Goal: Task Accomplishment & Management: Manage account settings

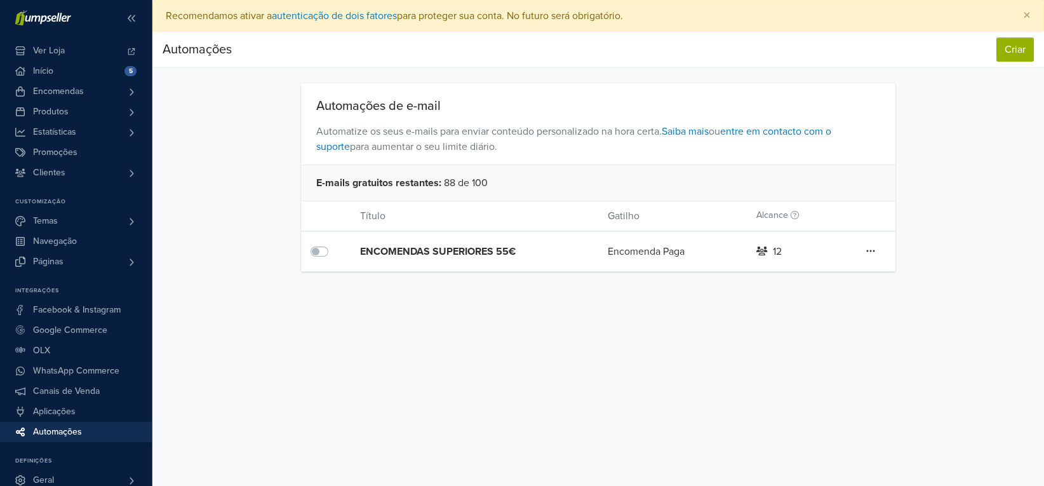
click at [870, 249] on icon at bounding box center [870, 251] width 9 height 10
click at [839, 274] on link "Editar" at bounding box center [825, 277] width 100 height 20
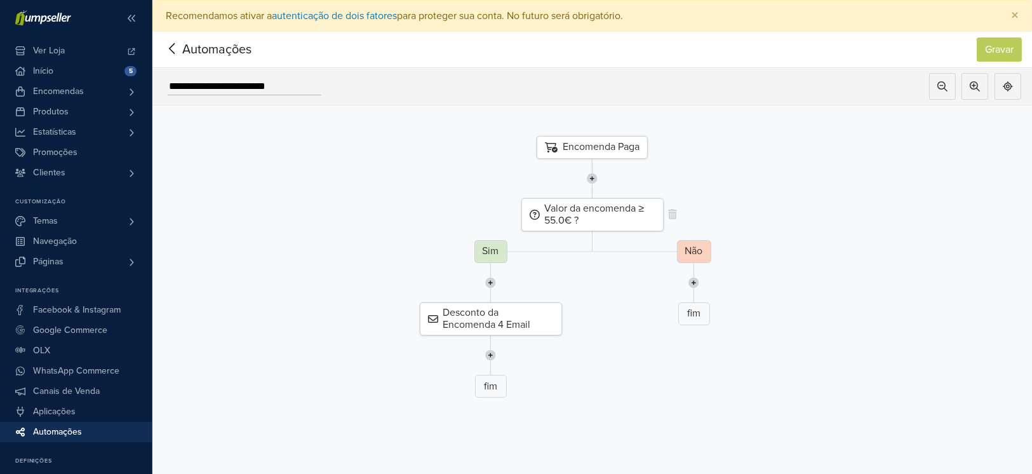
click at [609, 208] on div "Valor da encomenda ≥ 55.0€ ?" at bounding box center [592, 214] width 142 height 33
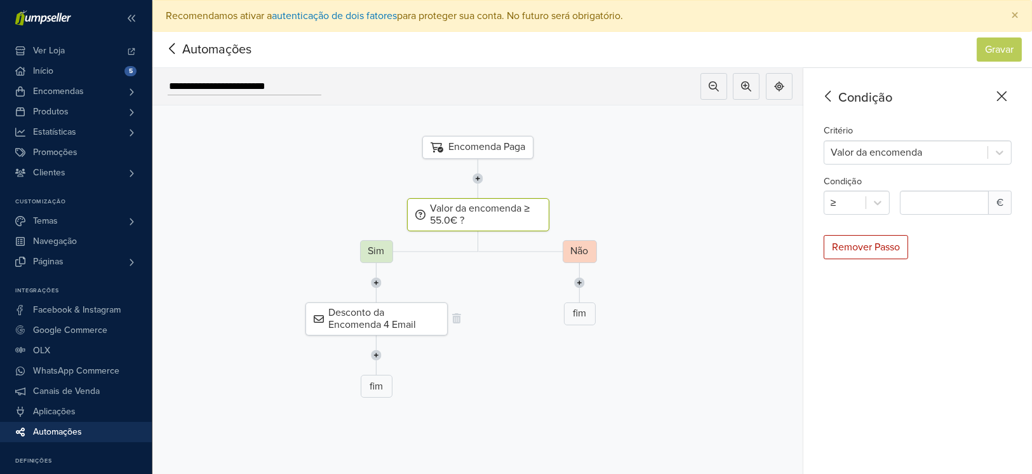
click at [412, 304] on div "Desconto da Encomenda 4 Email" at bounding box center [377, 318] width 142 height 33
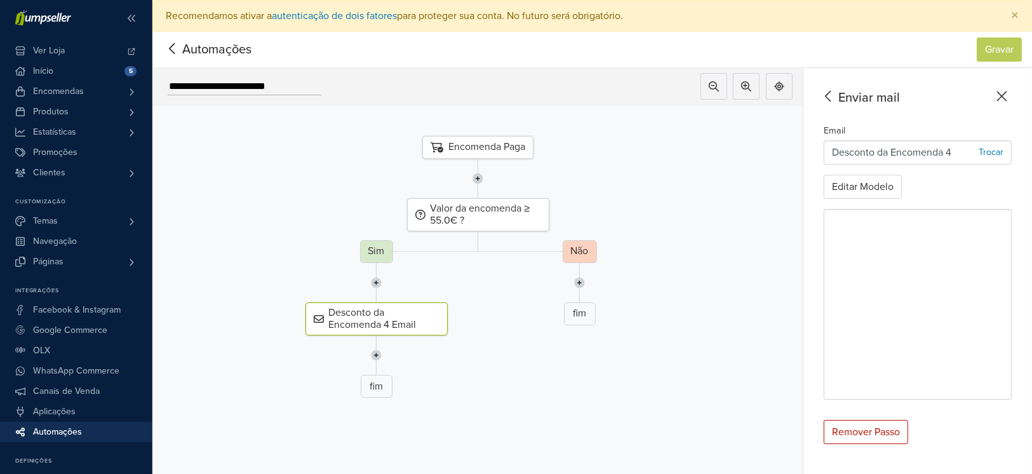
scroll to position [43, 0]
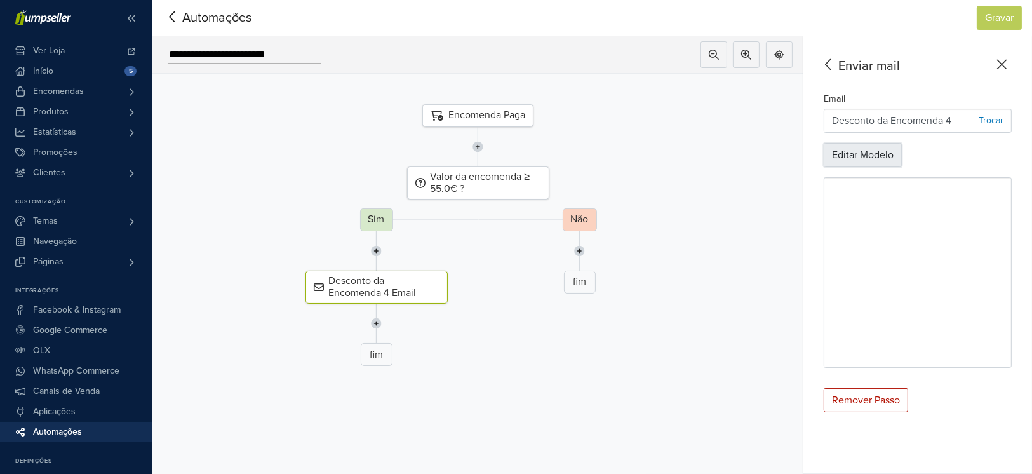
click at [896, 147] on button "Editar Modelo" at bounding box center [863, 155] width 78 height 24
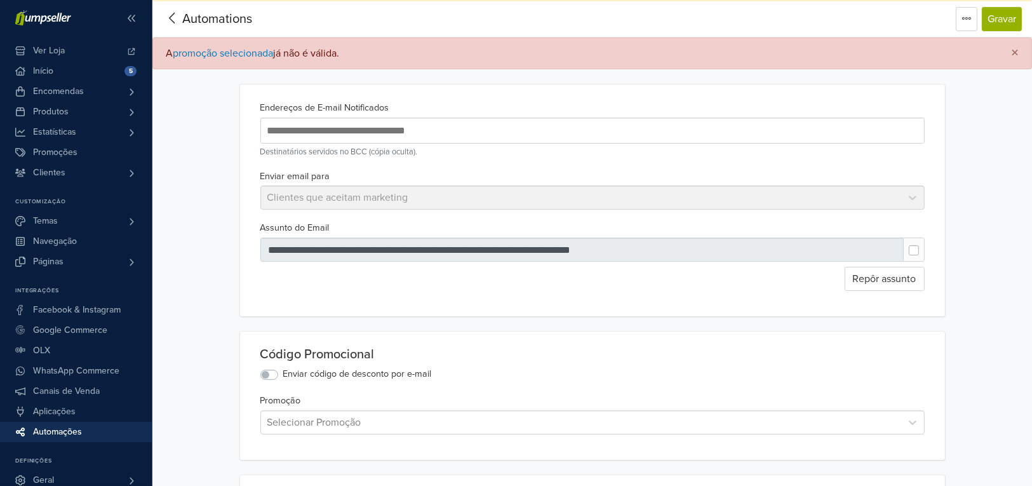
scroll to position [15, 0]
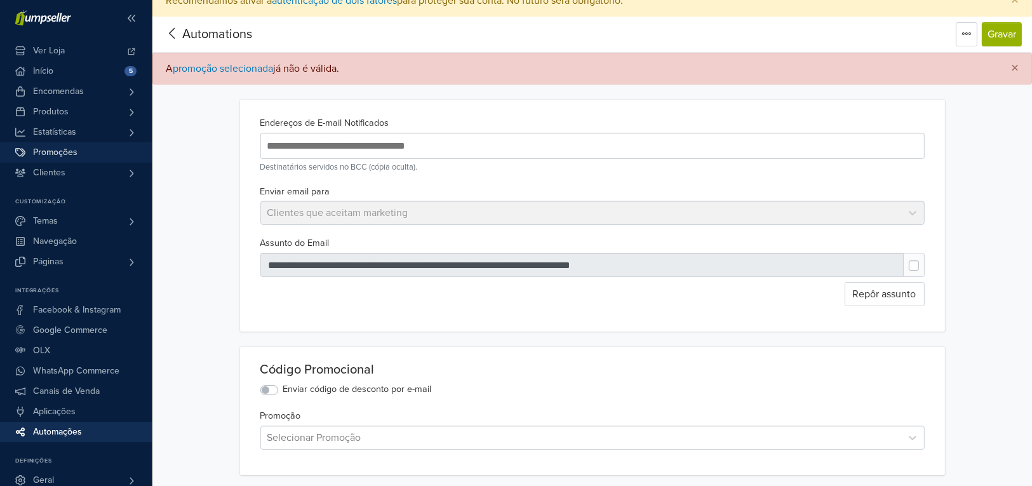
click at [91, 158] on link "Promoções" at bounding box center [76, 152] width 152 height 20
